Goal: Use online tool/utility: Utilize a website feature to perform a specific function

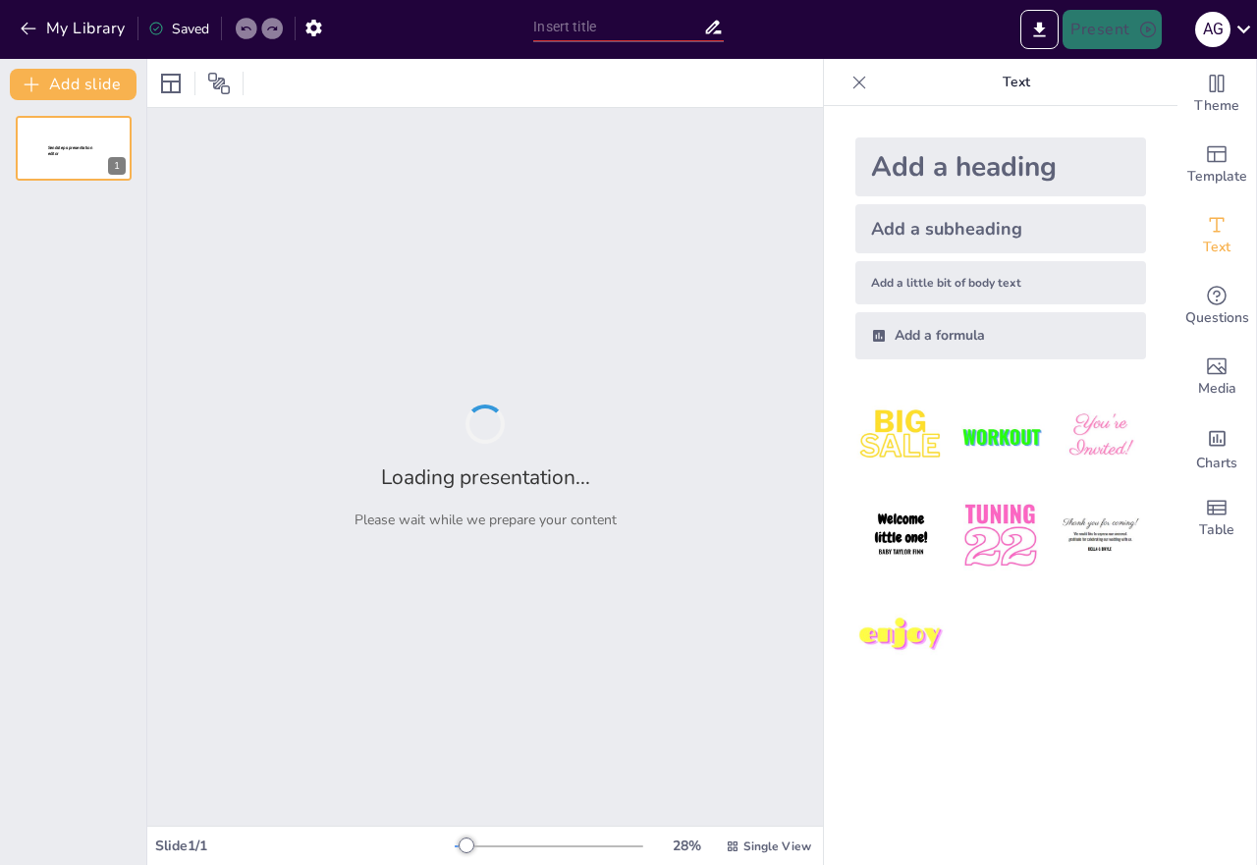
type input "La enseñanza y el aprendizaje, como base de la didáctica"
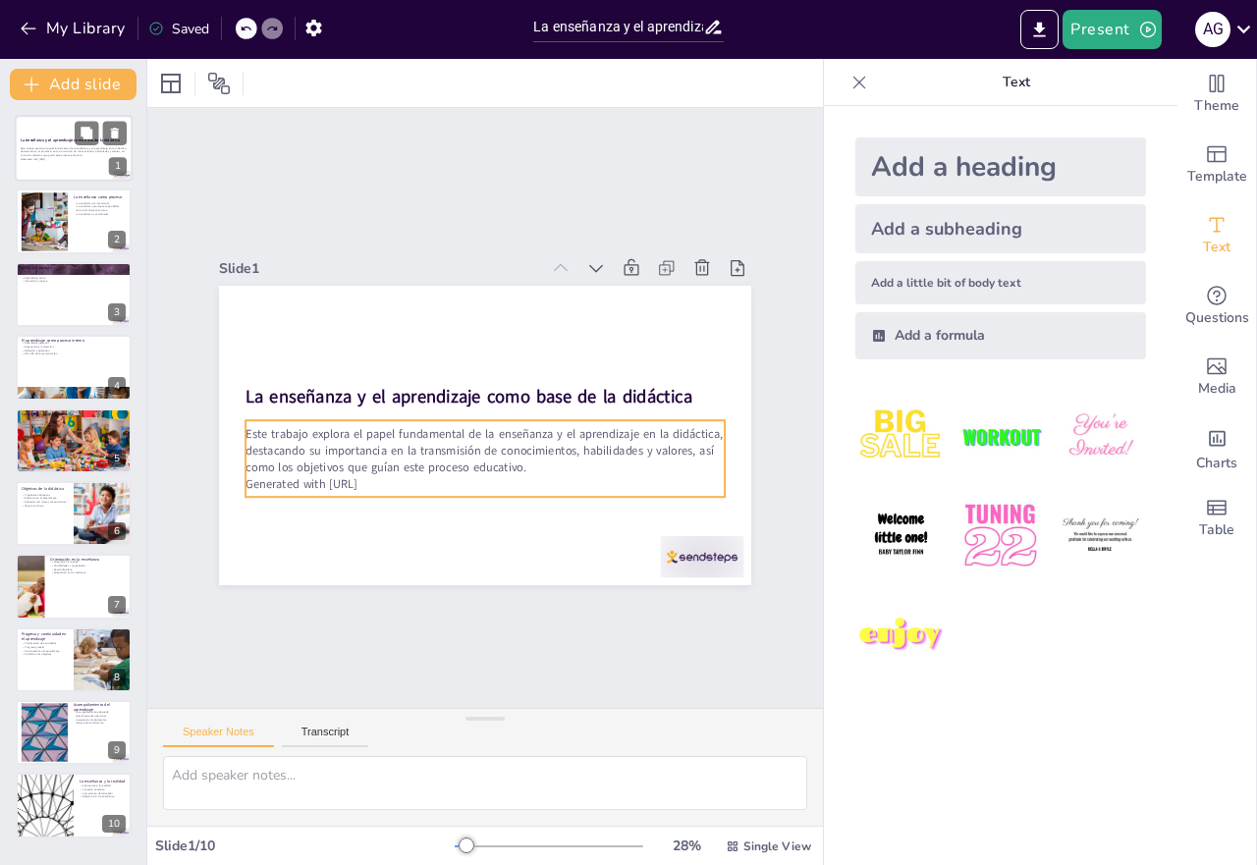
click at [61, 146] on p "Este trabajo explora el papel fundamental de la enseñanza y el aprendizaje en l…" at bounding box center [74, 151] width 106 height 11
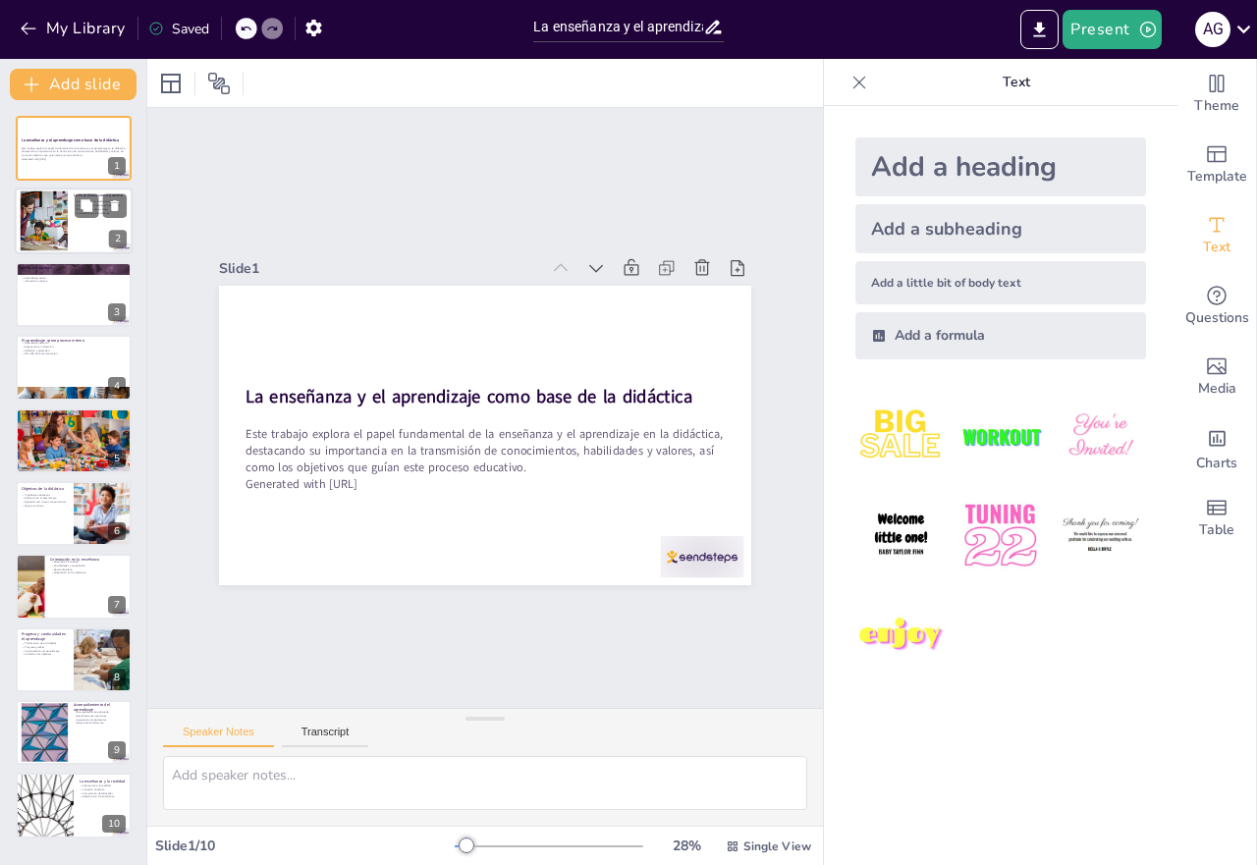
click at [60, 214] on div at bounding box center [44, 222] width 80 height 60
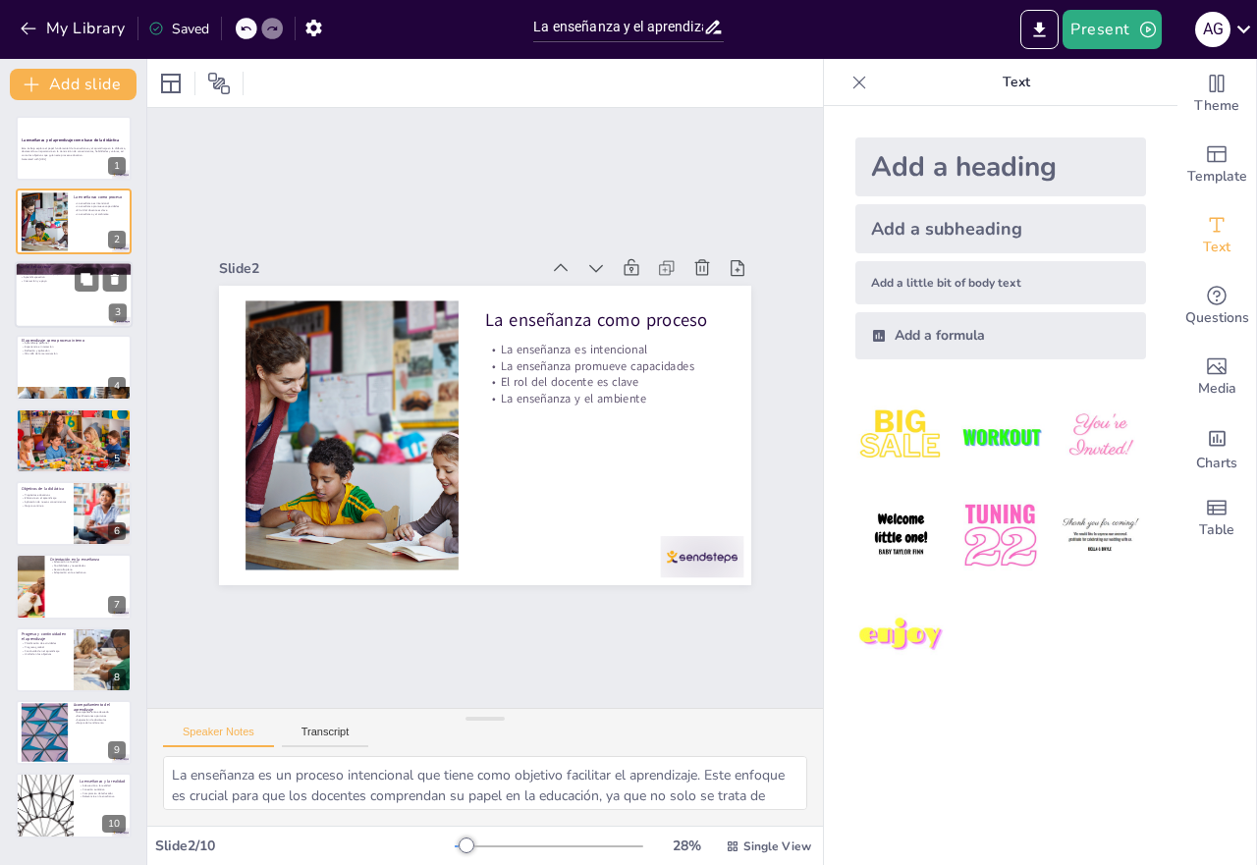
click at [79, 306] on div at bounding box center [74, 294] width 118 height 67
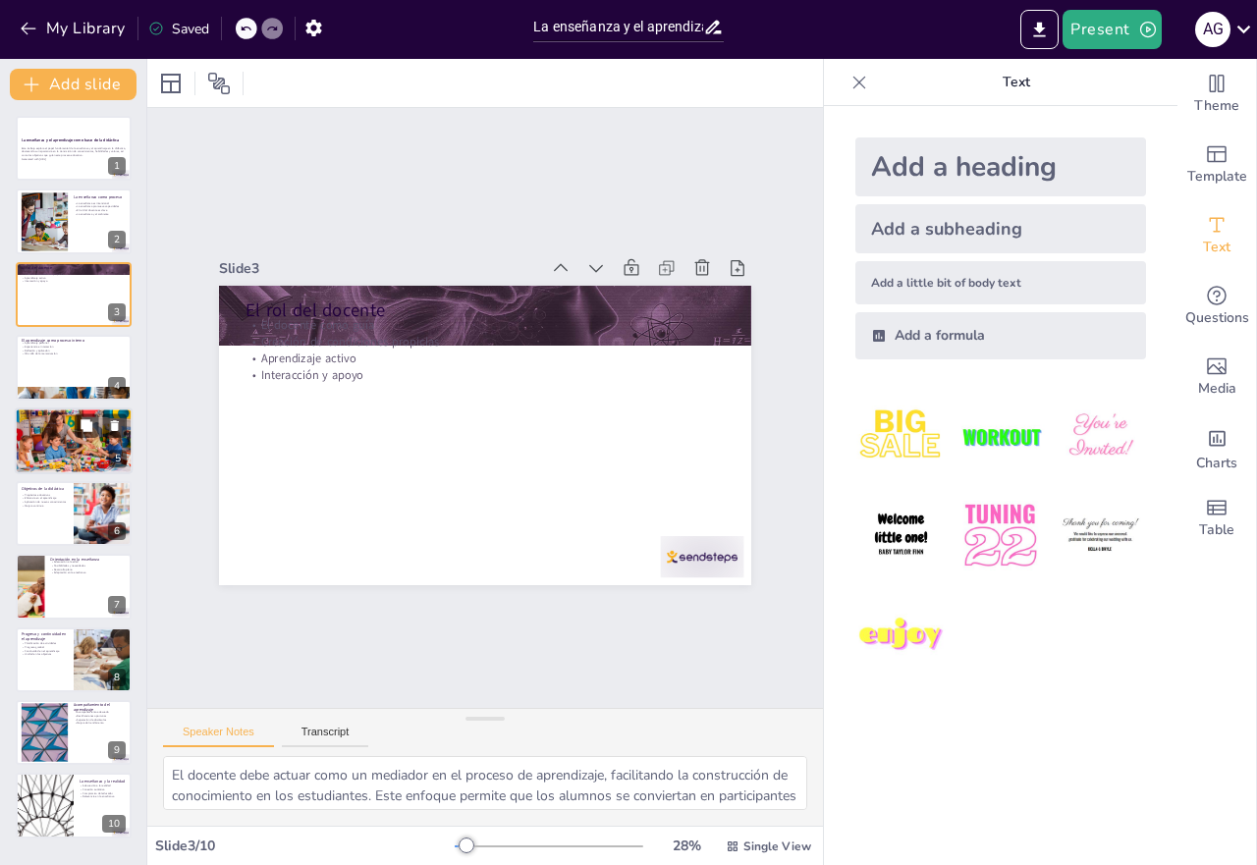
click at [79, 440] on div at bounding box center [73, 441] width 133 height 67
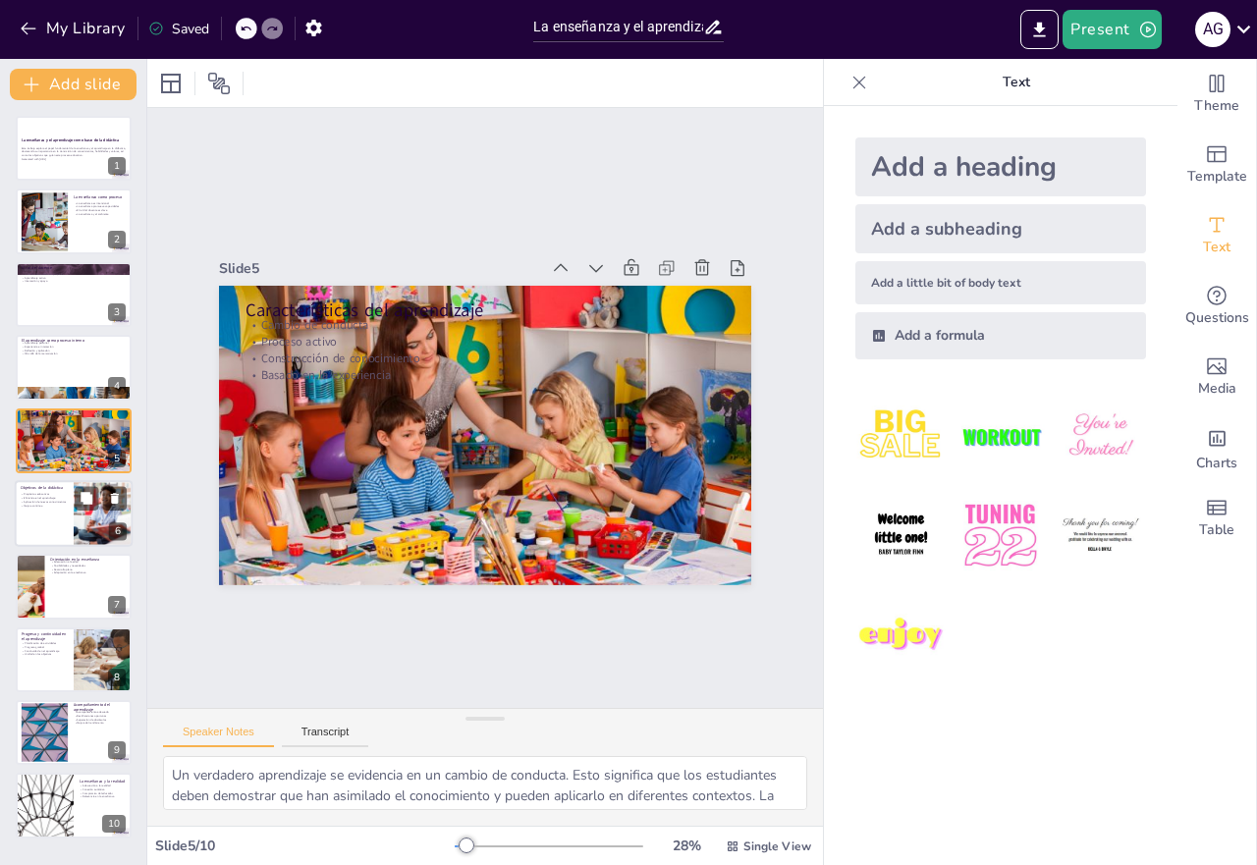
click at [64, 505] on p "Mejora continua" at bounding box center [44, 506] width 47 height 4
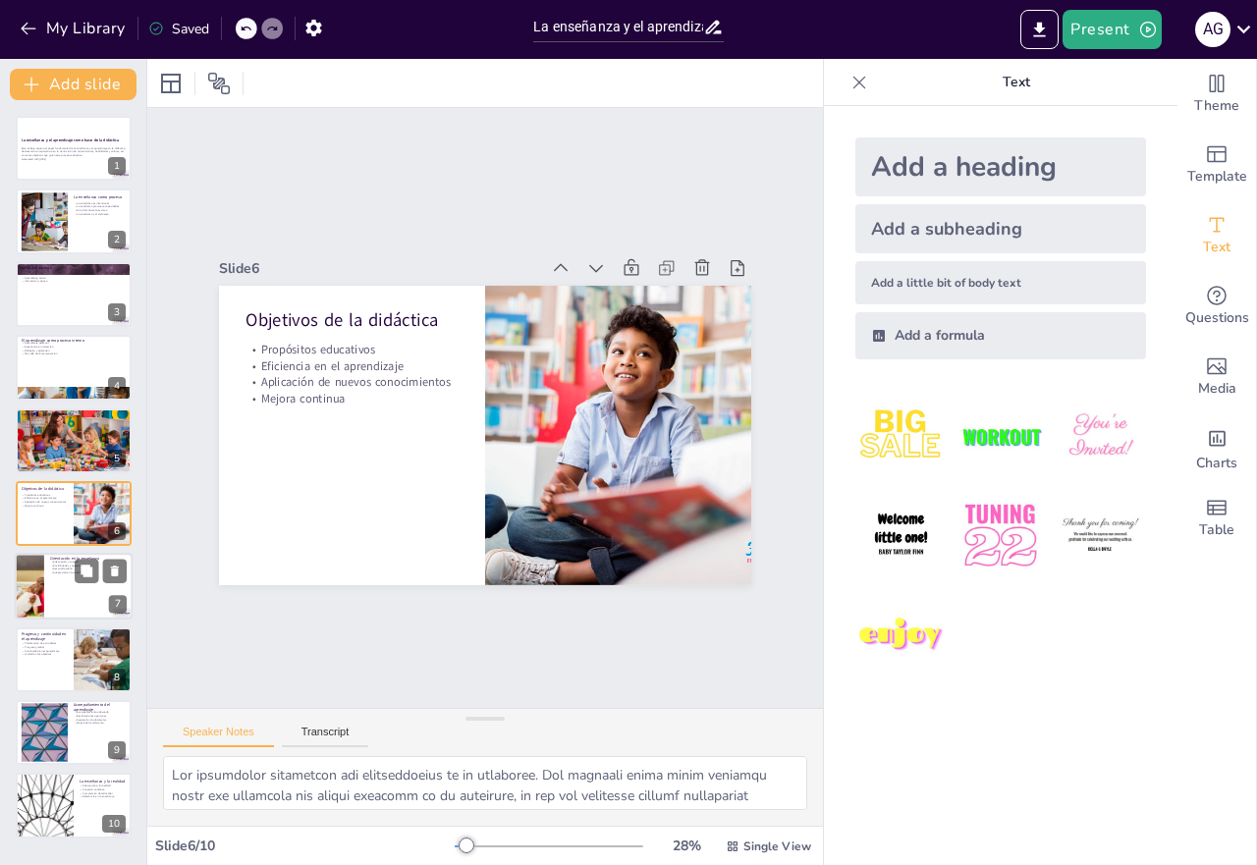
click at [81, 588] on div at bounding box center [74, 587] width 118 height 67
type textarea "Adecuar la enseñanza a la edad evolutiva de los alumnos es esencial. Los docent…"
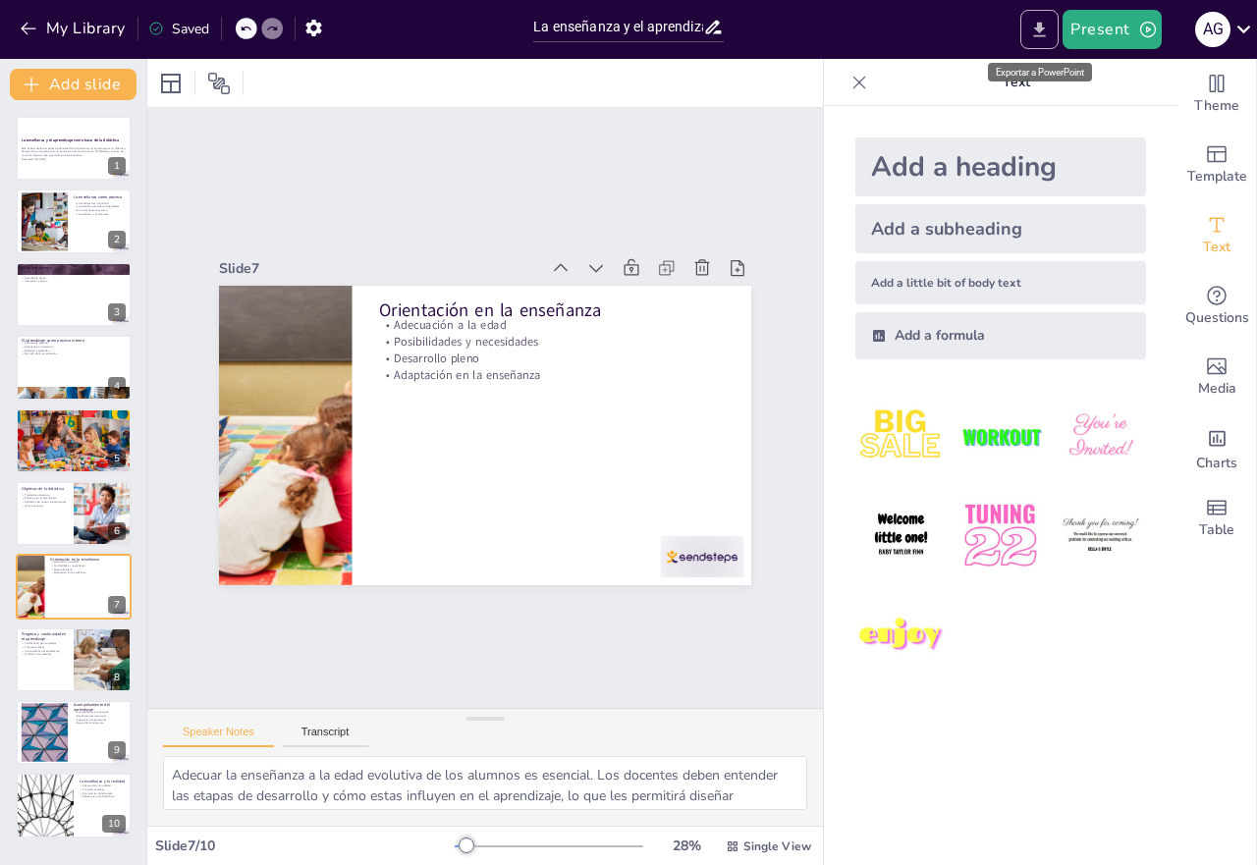
click at [1034, 25] on icon "Export to PowerPoint" at bounding box center [1039, 30] width 21 height 21
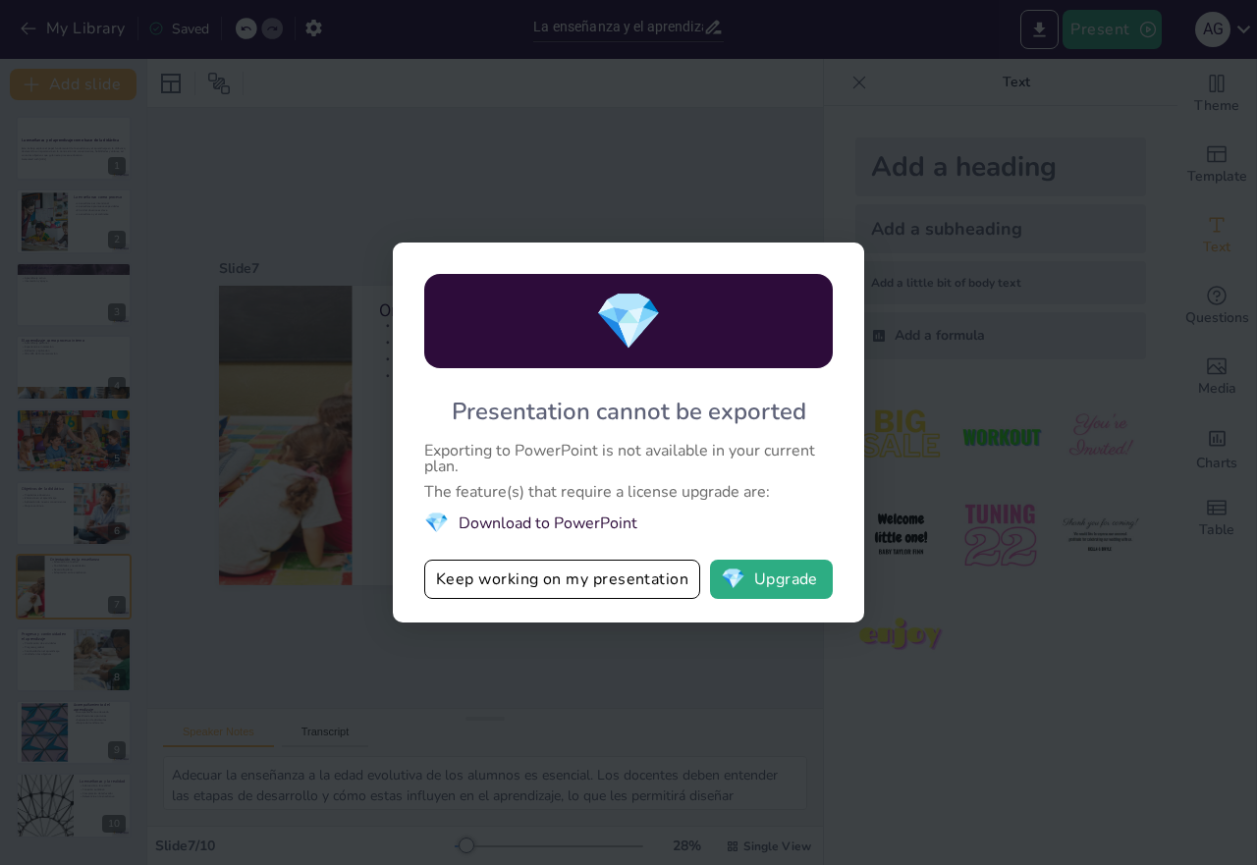
click at [684, 324] on div "💎" at bounding box center [628, 321] width 409 height 94
click at [764, 580] on button "💎 Upgrade" at bounding box center [771, 579] width 123 height 39
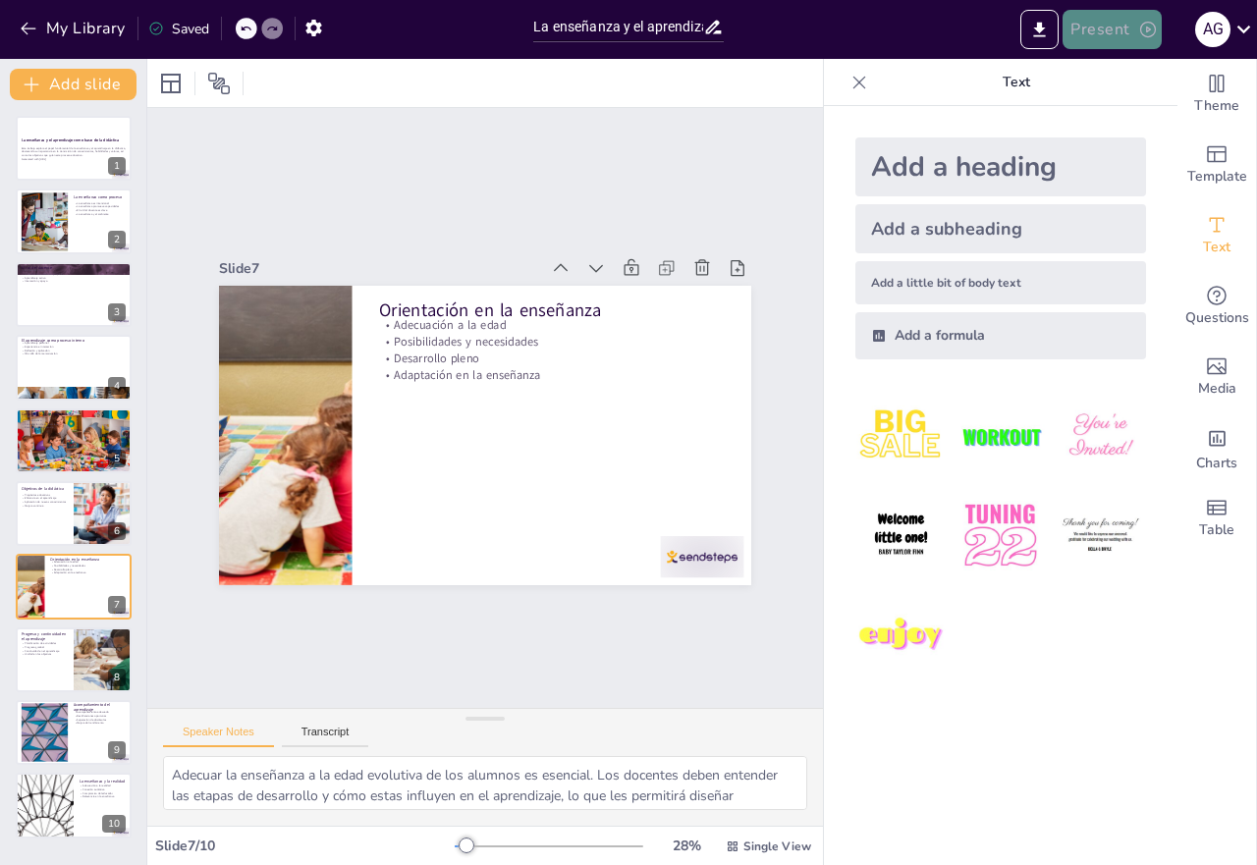
click at [1112, 28] on button "Present" at bounding box center [1112, 29] width 98 height 39
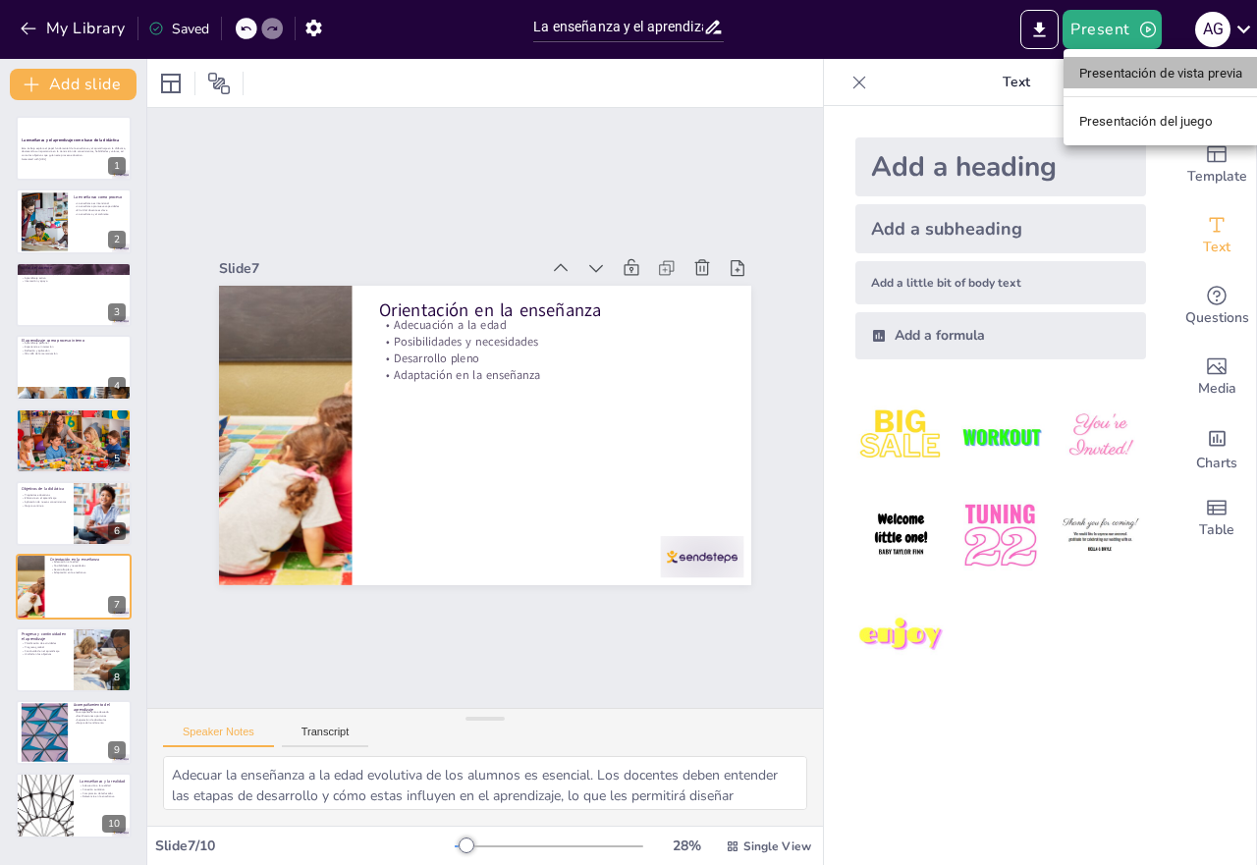
click at [1100, 70] on font "Presentación de vista previa" at bounding box center [1162, 73] width 164 height 15
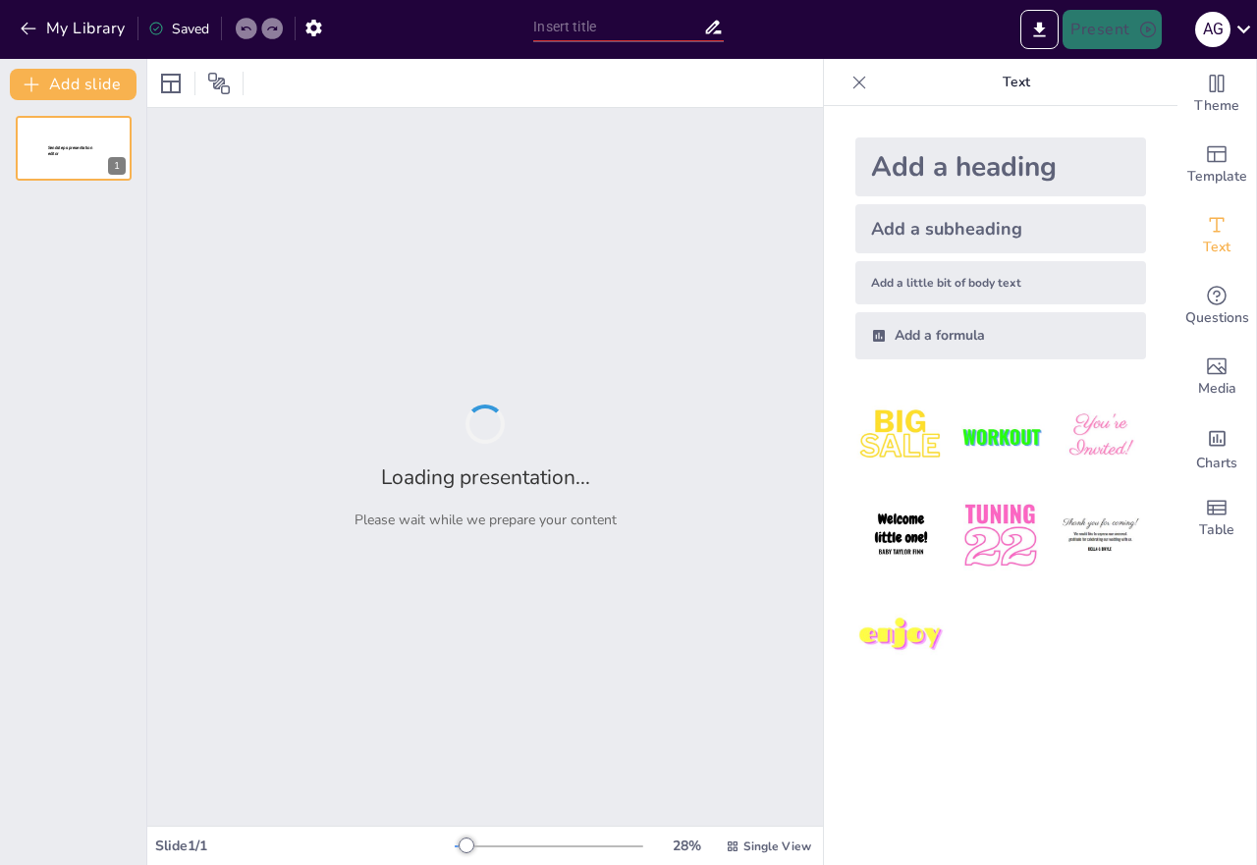
type input "La enseñanza y el aprendizaje, como base de la didáctica"
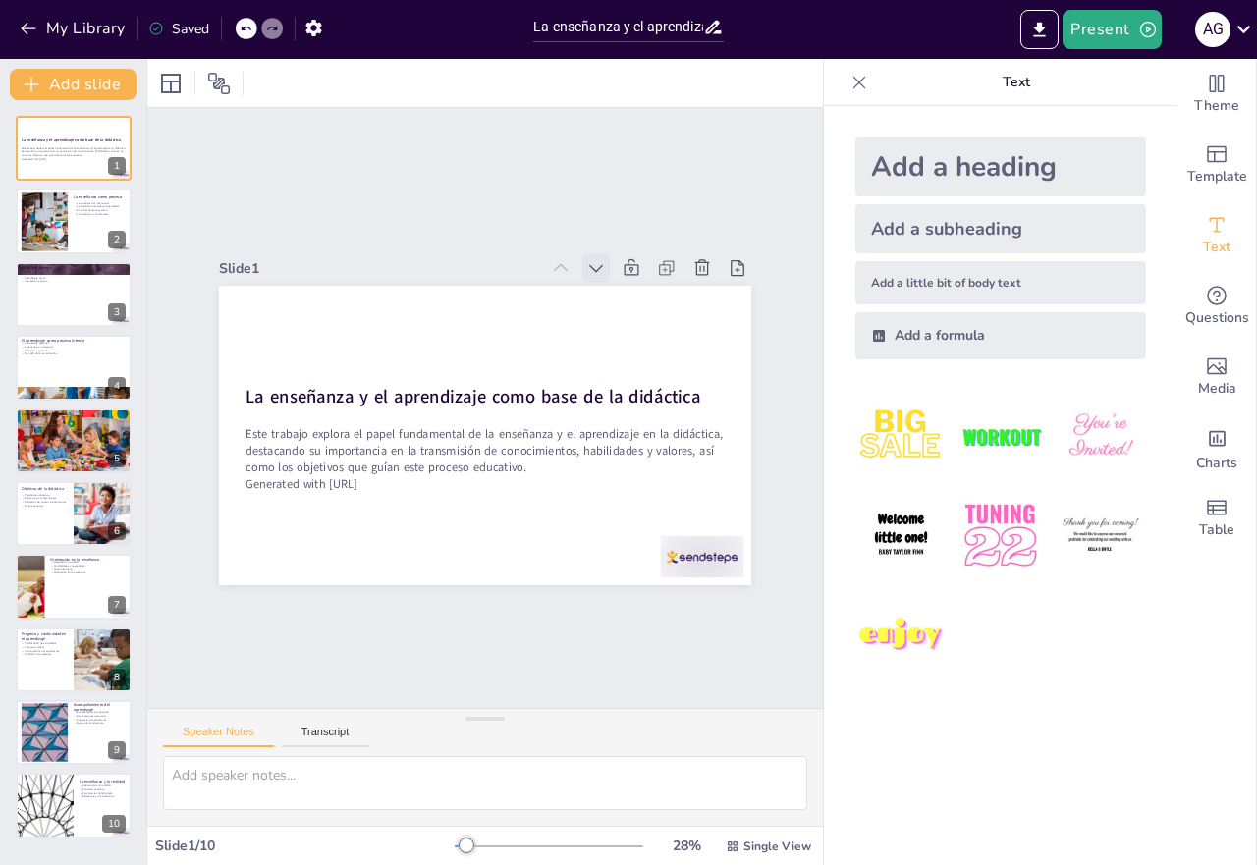
click at [640, 458] on icon at bounding box center [652, 470] width 25 height 25
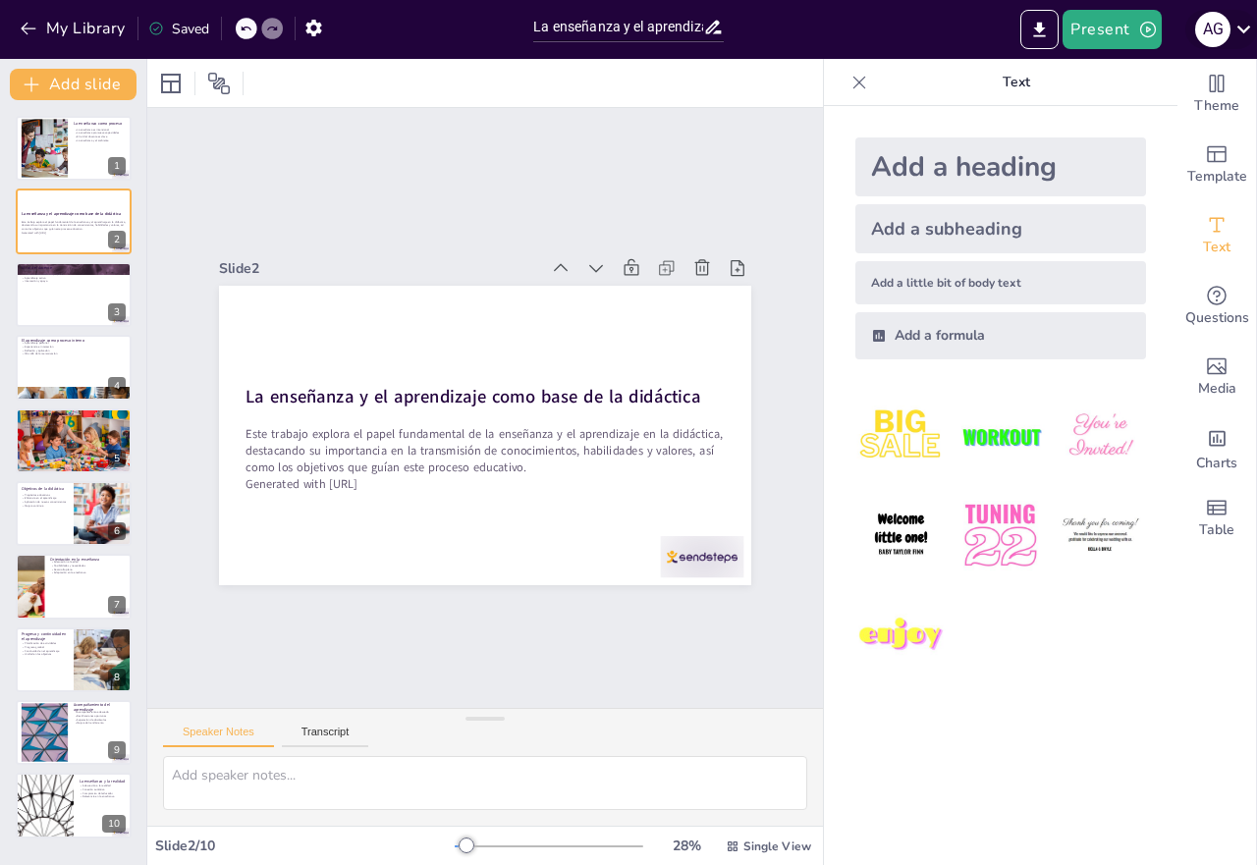
click at [1245, 29] on icon at bounding box center [1244, 29] width 27 height 27
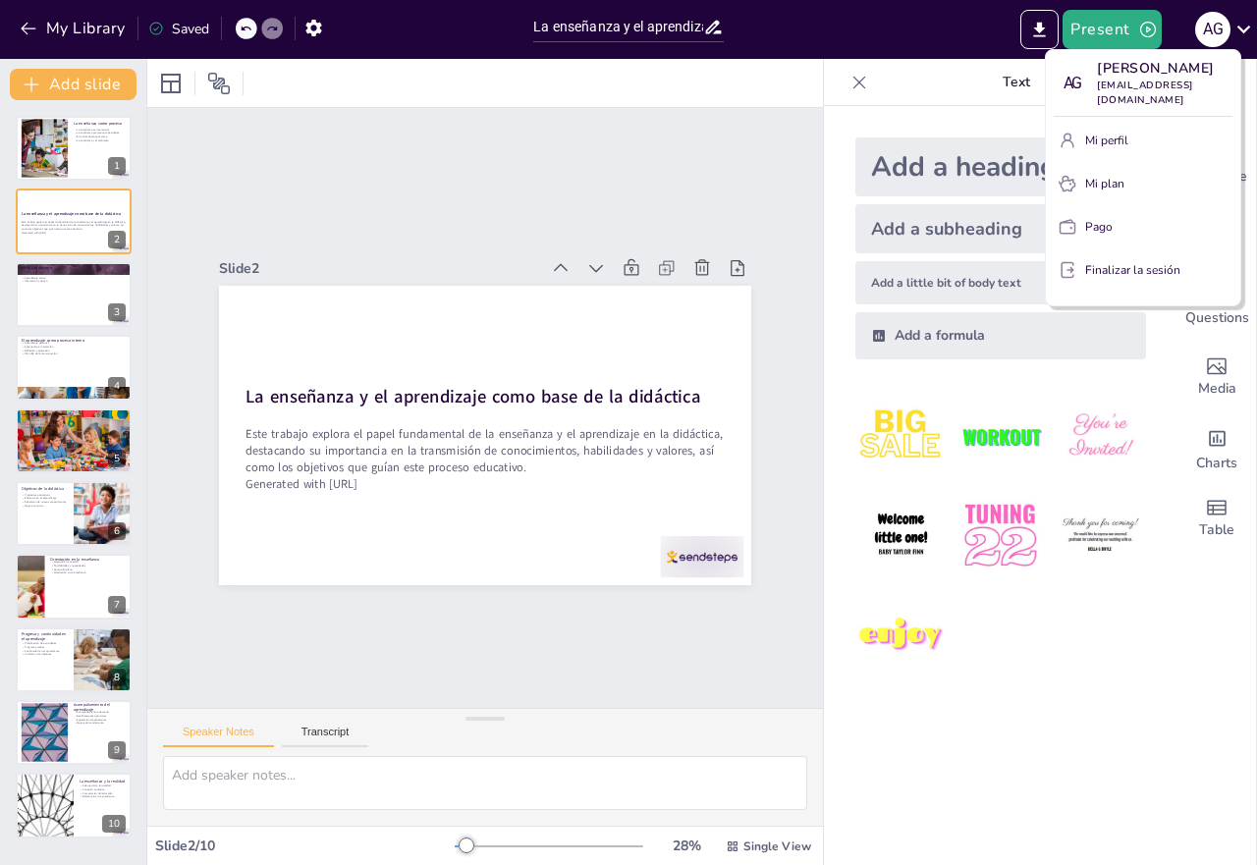
click at [1036, 25] on div at bounding box center [628, 432] width 1257 height 865
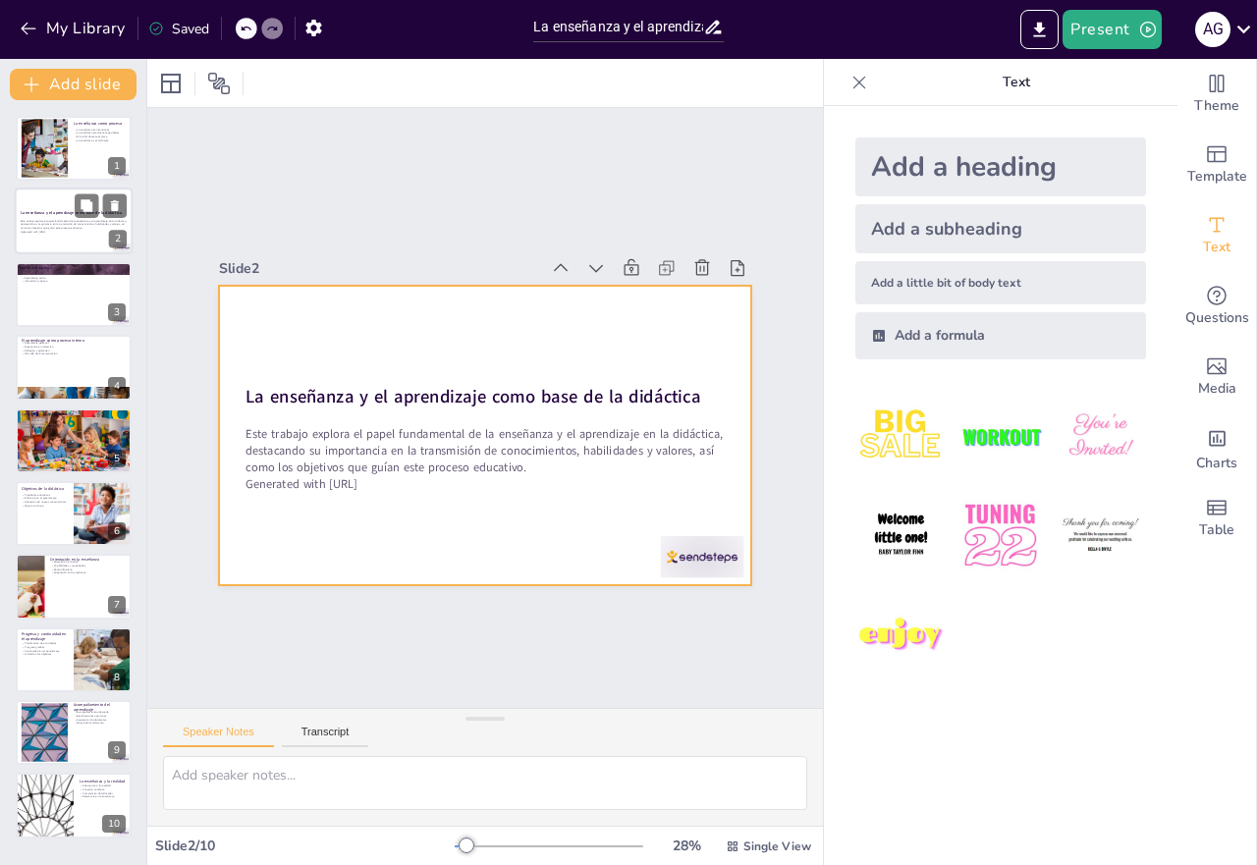
click at [71, 197] on div at bounding box center [74, 222] width 118 height 67
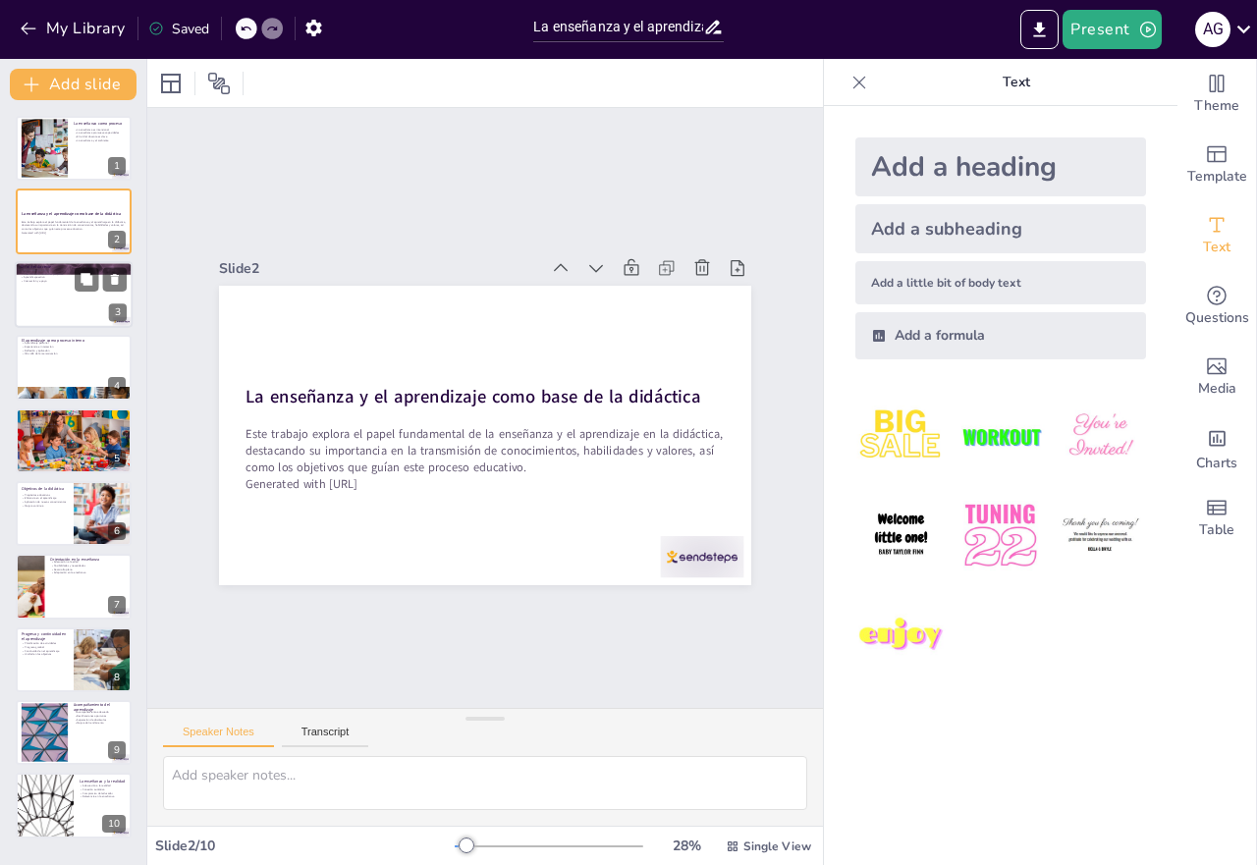
click at [72, 291] on div at bounding box center [74, 294] width 118 height 67
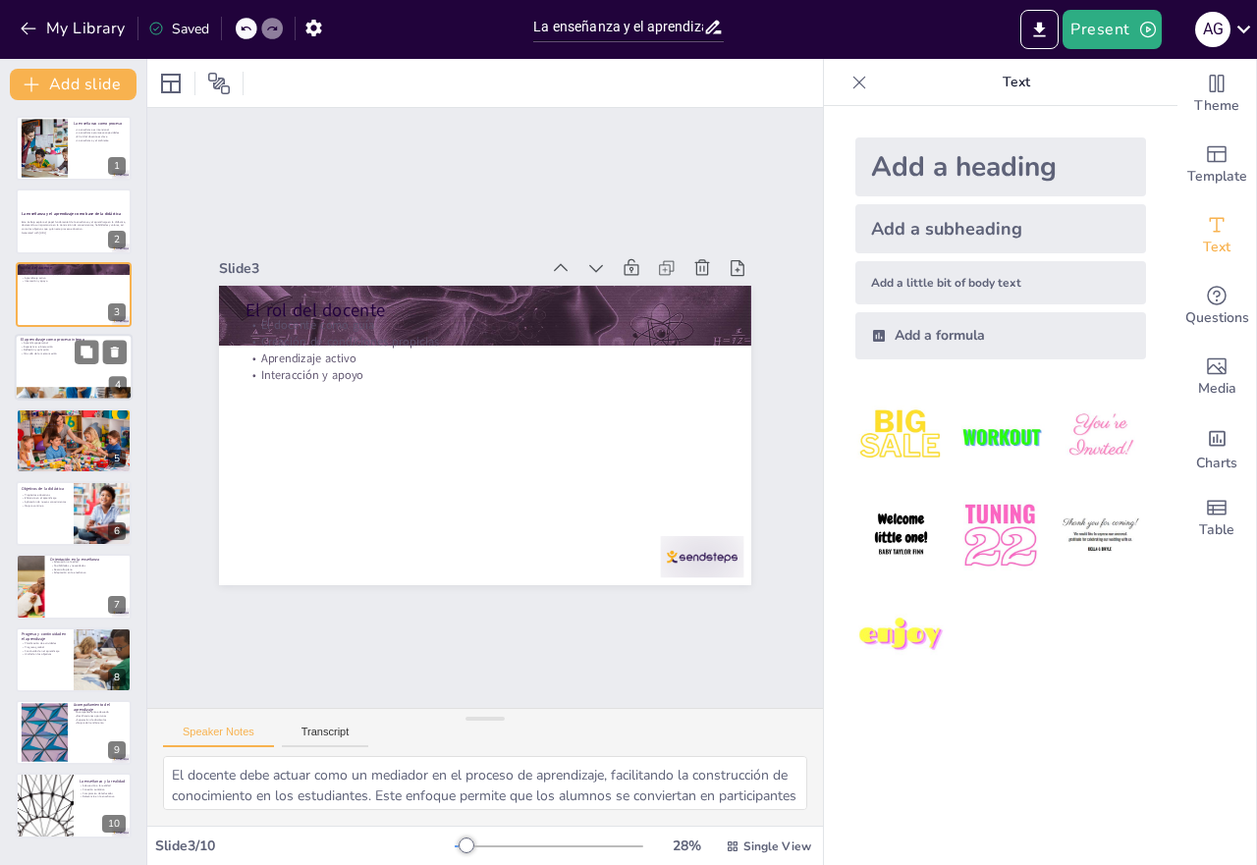
click at [79, 366] on div at bounding box center [74, 367] width 118 height 67
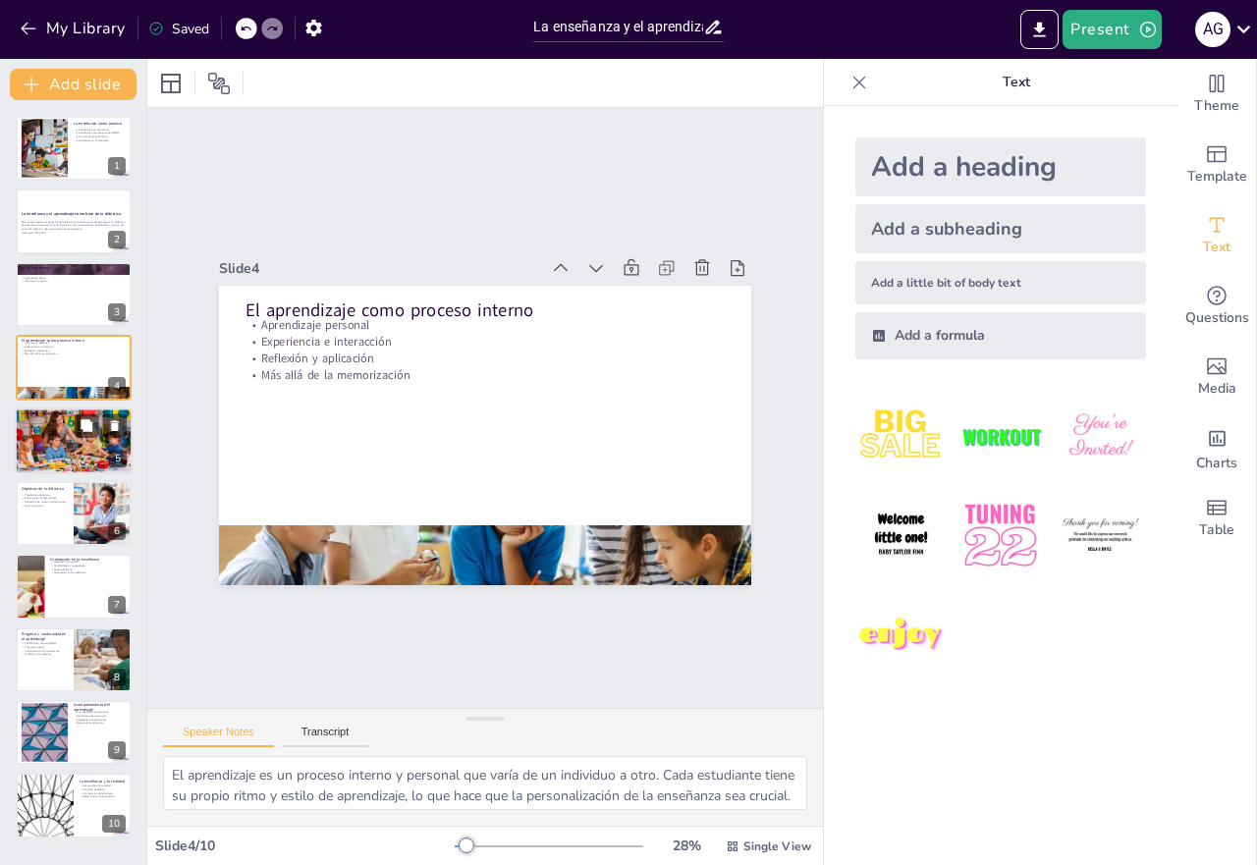
click at [74, 449] on div at bounding box center [73, 441] width 133 height 67
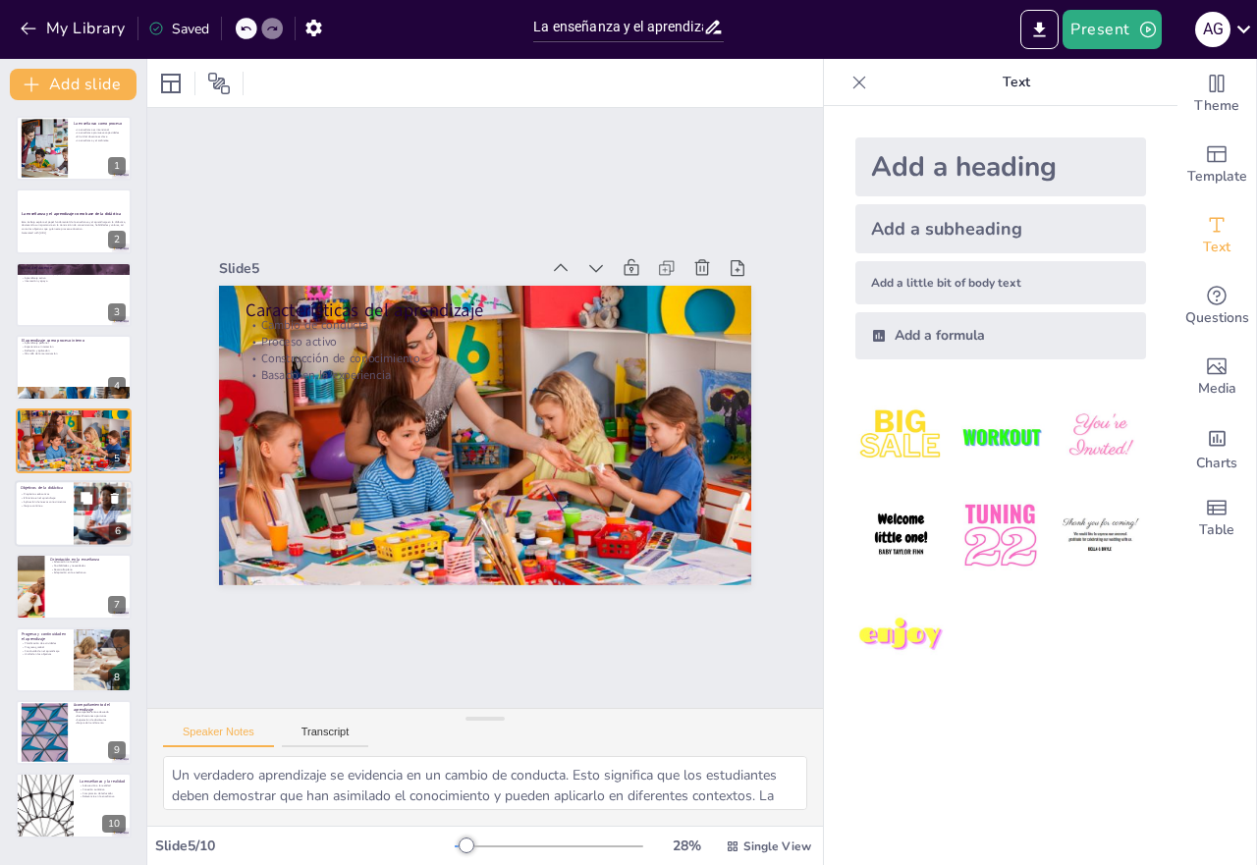
click at [78, 526] on div at bounding box center [103, 513] width 111 height 67
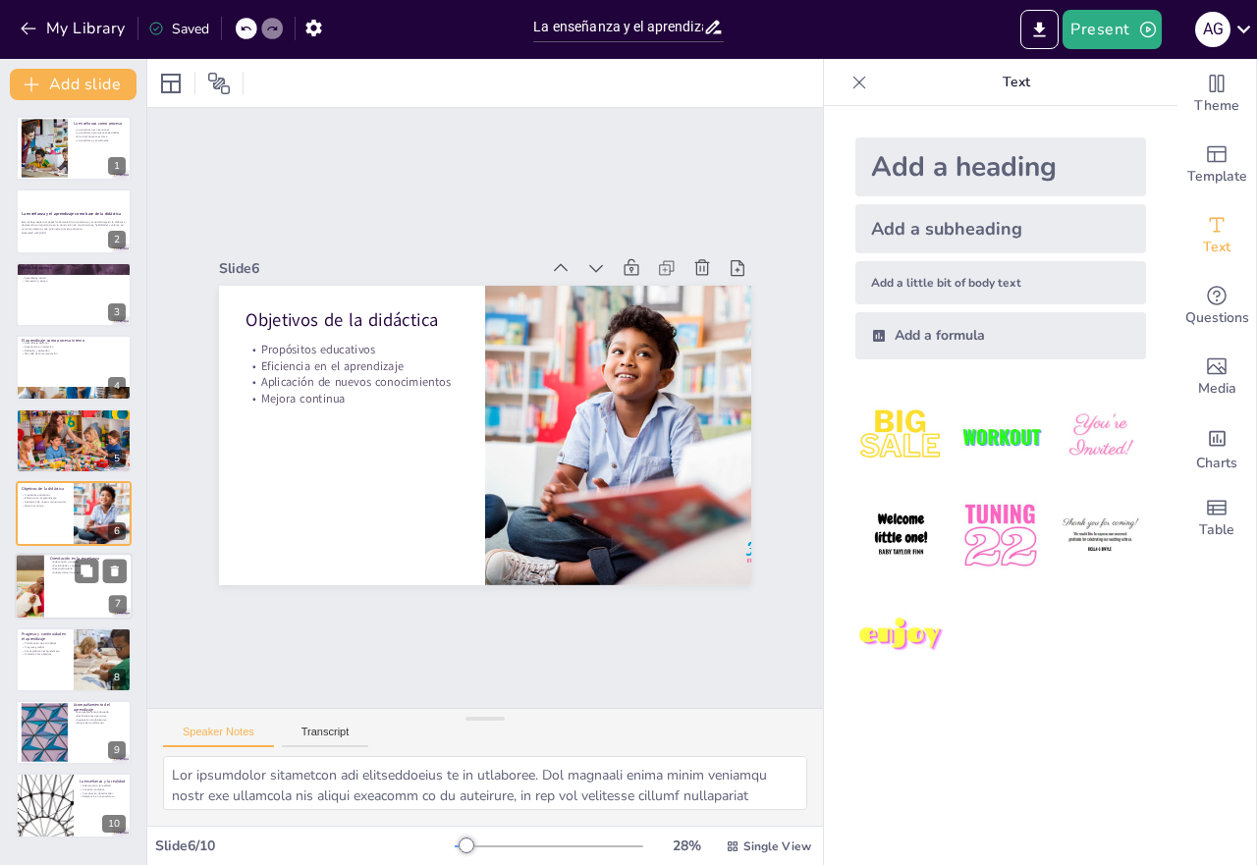
click at [76, 598] on div at bounding box center [74, 587] width 118 height 67
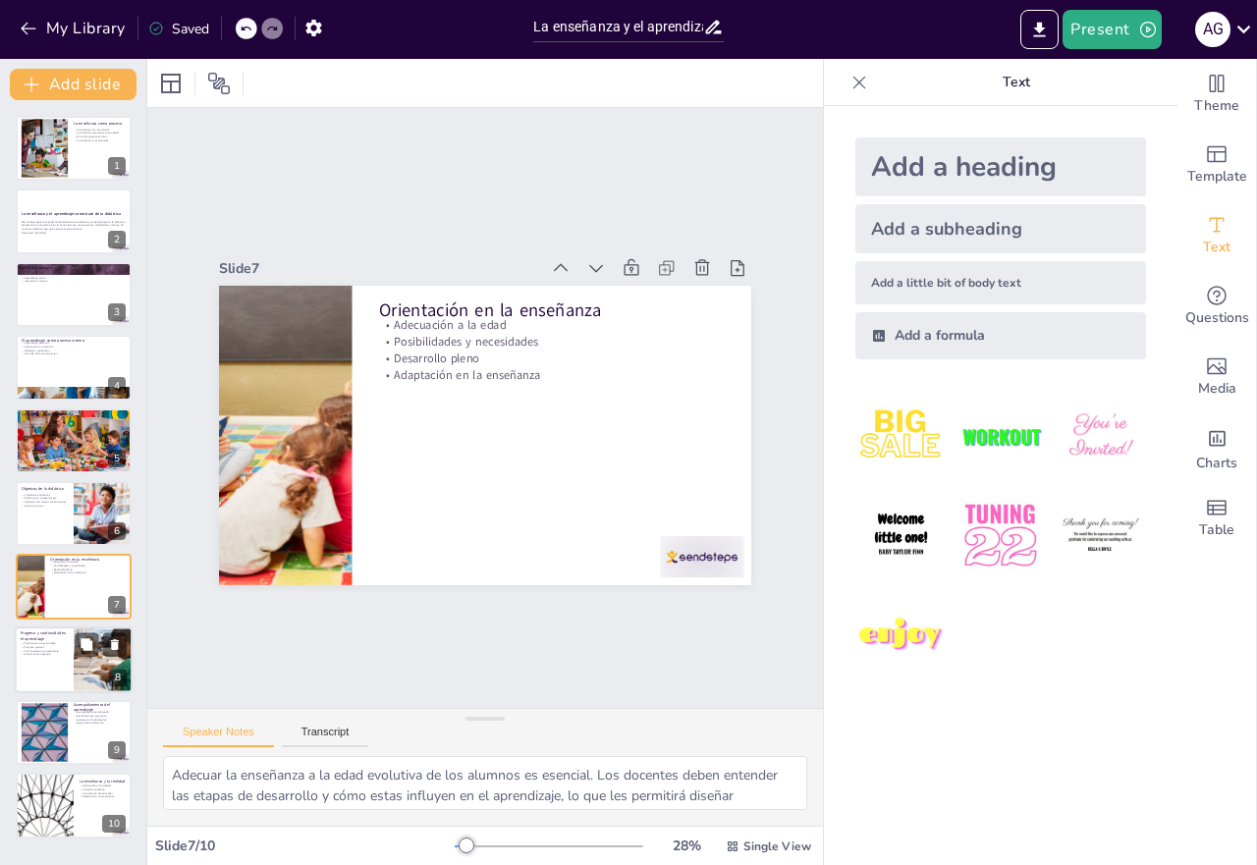
drag, startPoint x: 75, startPoint y: 657, endPoint x: 71, endPoint y: 672, distance: 15.2
click at [77, 658] on div at bounding box center [103, 660] width 118 height 67
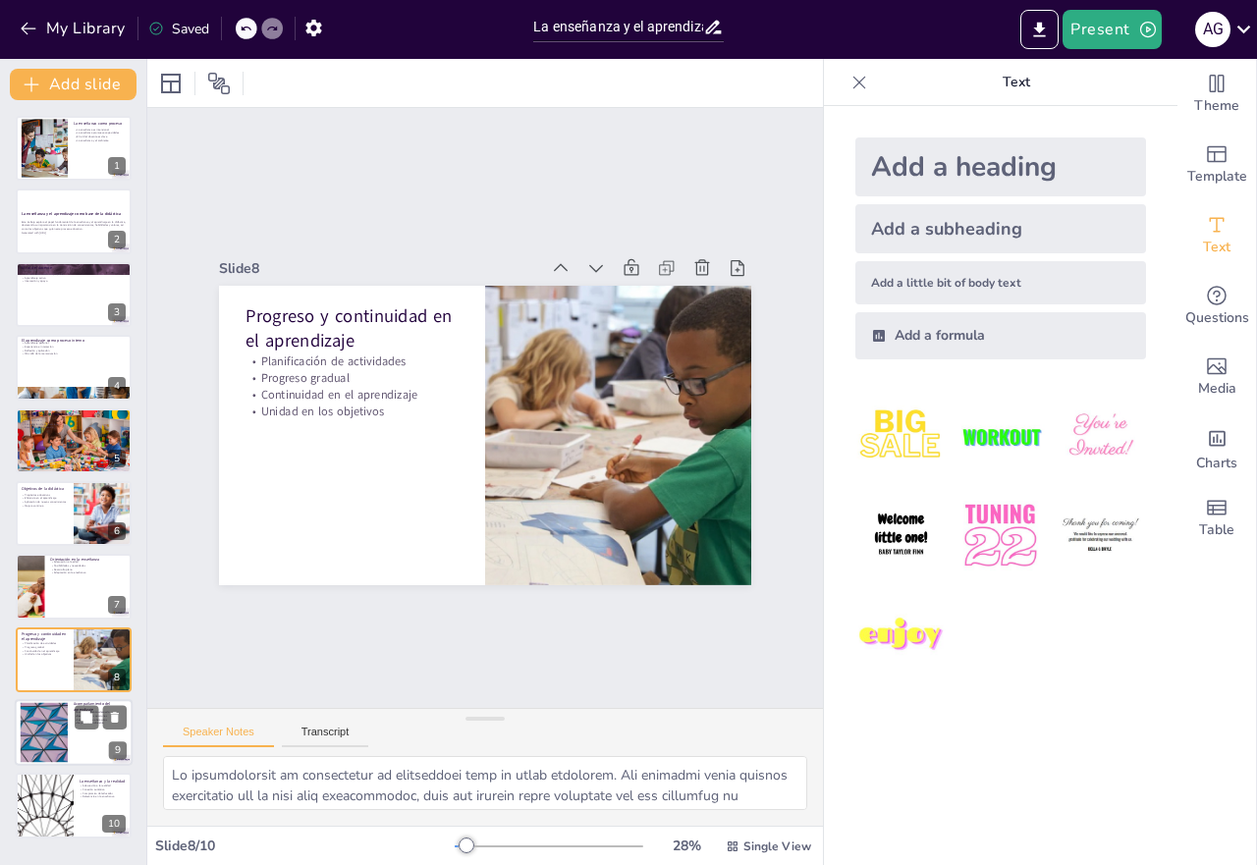
drag, startPoint x: 88, startPoint y: 748, endPoint x: 97, endPoint y: 742, distance: 10.6
click at [92, 748] on div at bounding box center [74, 732] width 118 height 67
type textarea "El acompañamiento adecuado es esencial para el éxito educativo. Los docentes de…"
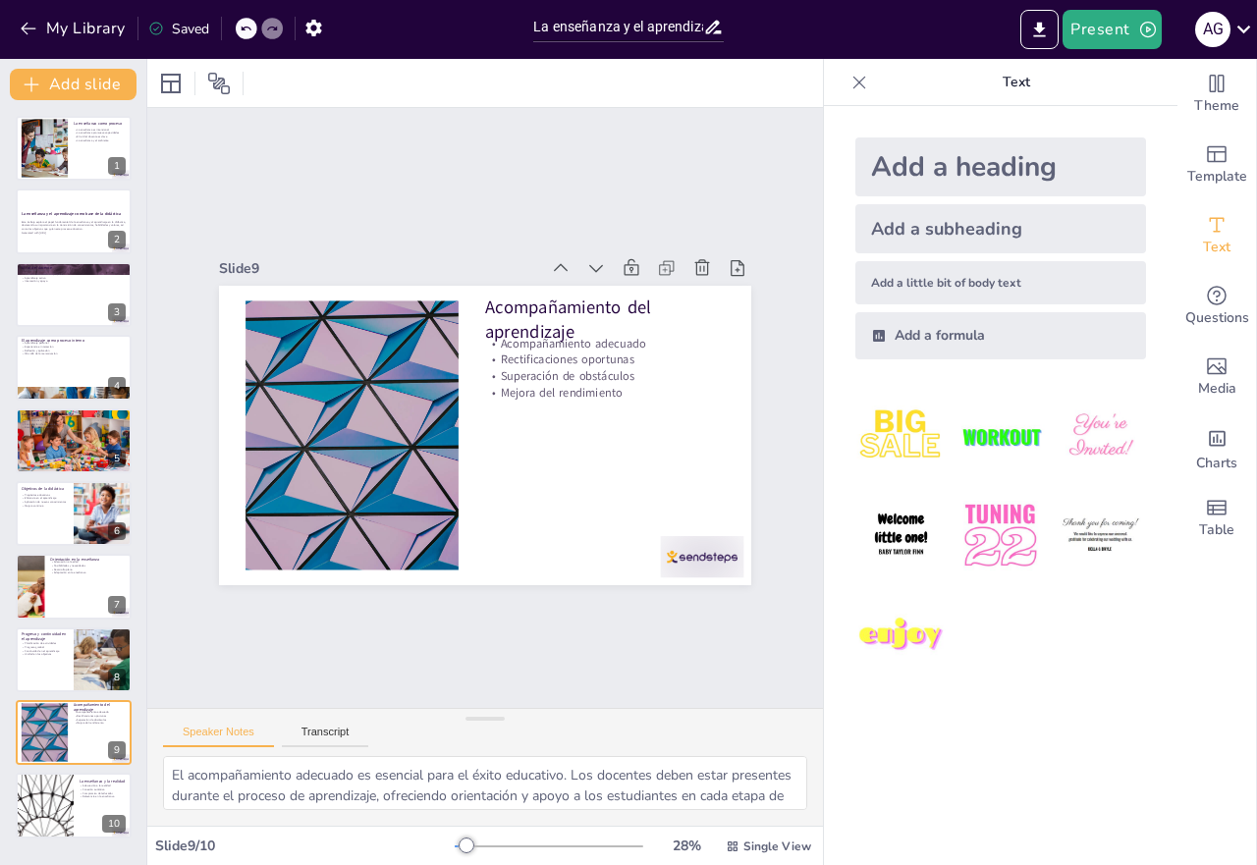
click at [1256, 416] on div "Theme Template Text Questions Media Charts Table" at bounding box center [1218, 462] width 80 height 806
click at [1235, 32] on icon at bounding box center [1244, 29] width 27 height 27
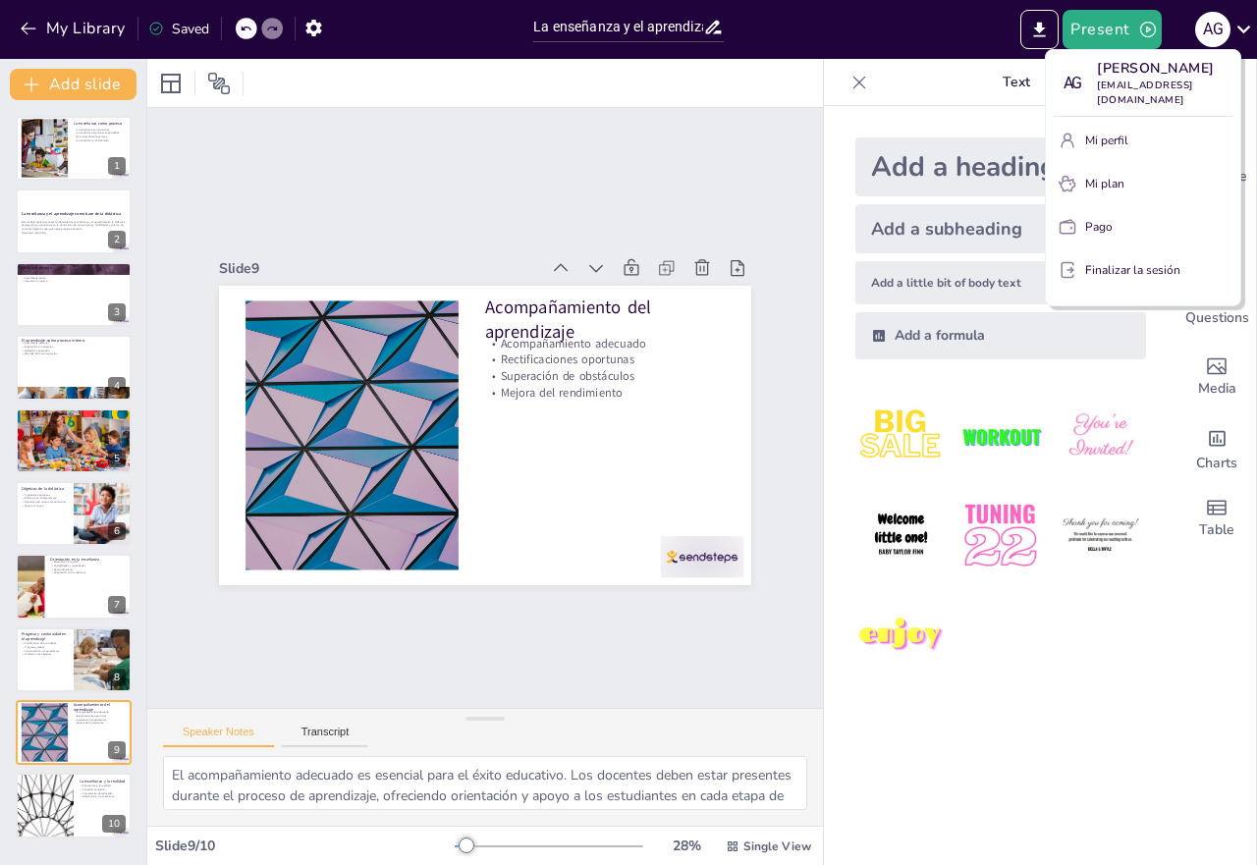
click at [1112, 277] on font "Finalizar la sesión" at bounding box center [1132, 270] width 95 height 16
